Goal: Check status

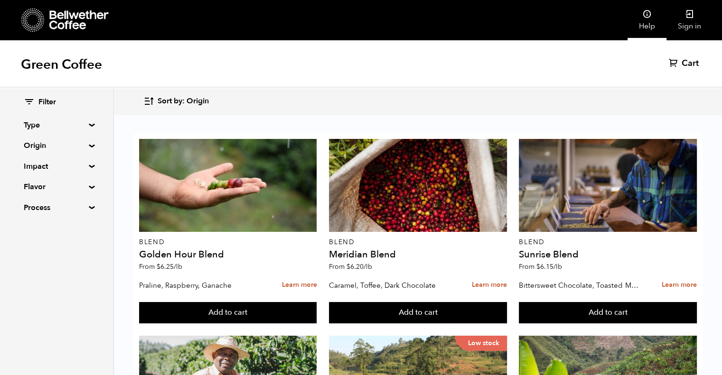
click at [655, 17] on link "Help" at bounding box center [647, 20] width 39 height 40
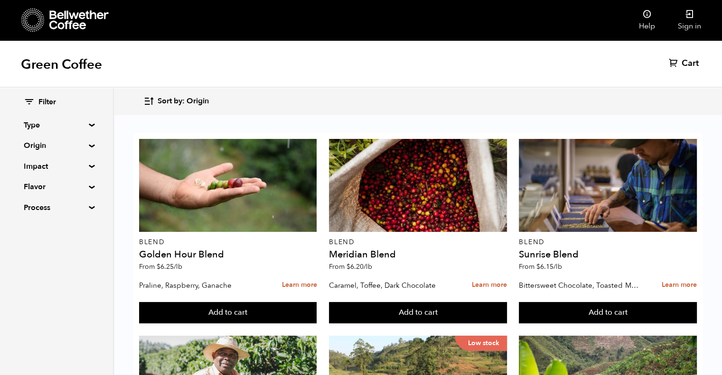
click at [75, 18] on icon at bounding box center [78, 19] width 59 height 19
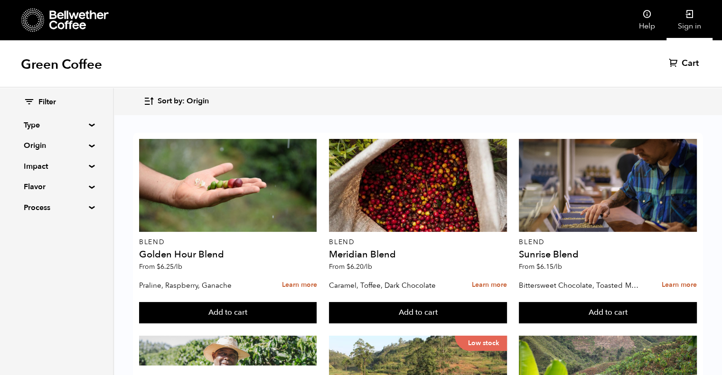
click at [693, 19] on link "Sign in" at bounding box center [689, 20] width 46 height 40
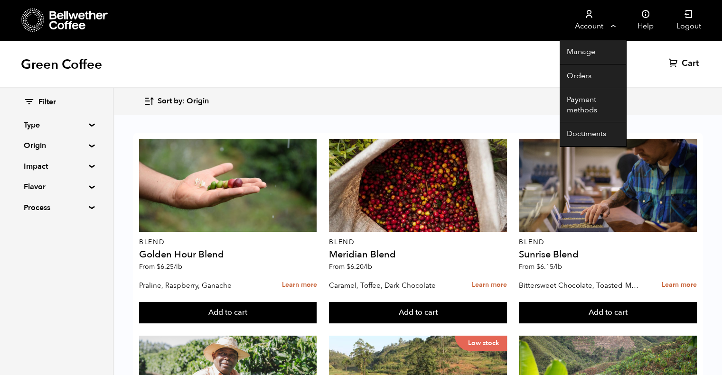
click at [594, 18] on link "Account" at bounding box center [589, 20] width 58 height 40
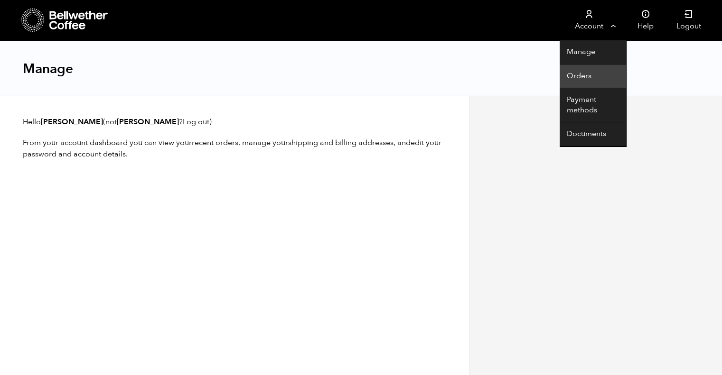
click at [576, 75] on link "Orders" at bounding box center [593, 77] width 66 height 24
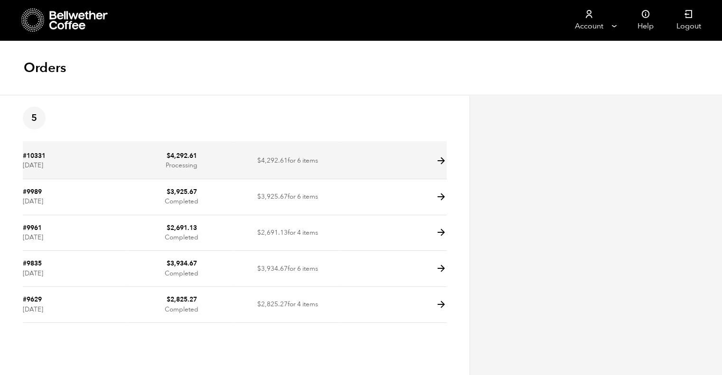
click at [359, 162] on td at bounding box center [393, 161] width 106 height 36
click at [441, 160] on icon at bounding box center [441, 161] width 11 height 11
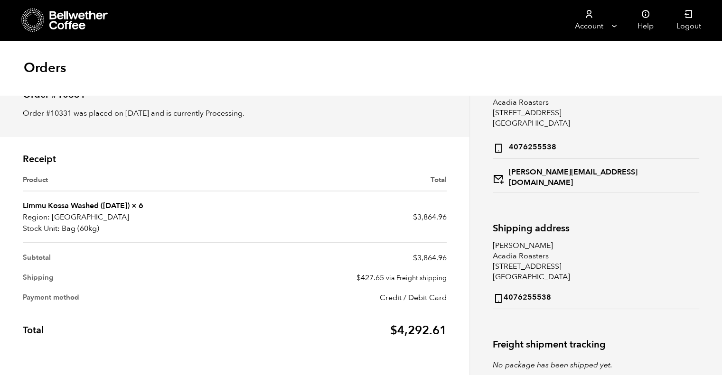
scroll to position [47, 0]
